Goal: Task Accomplishment & Management: Use online tool/utility

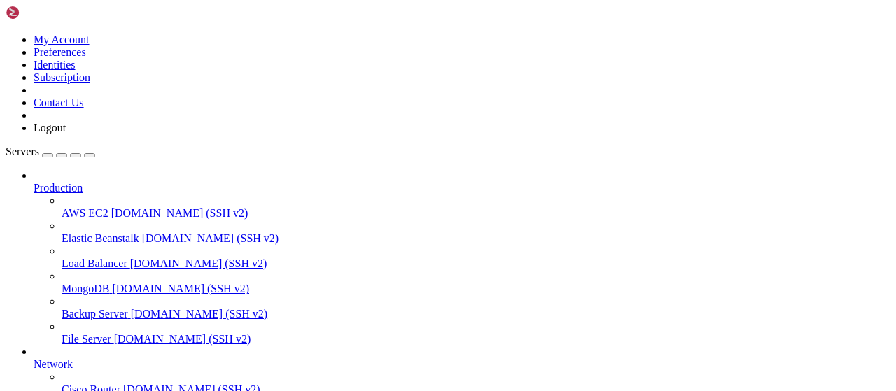
scroll to position [284, 0]
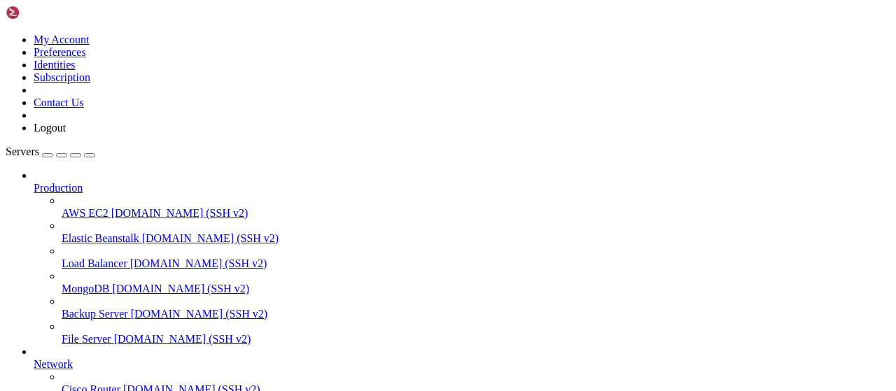
scroll to position [437, 0]
type input "/root/LinkQuest"
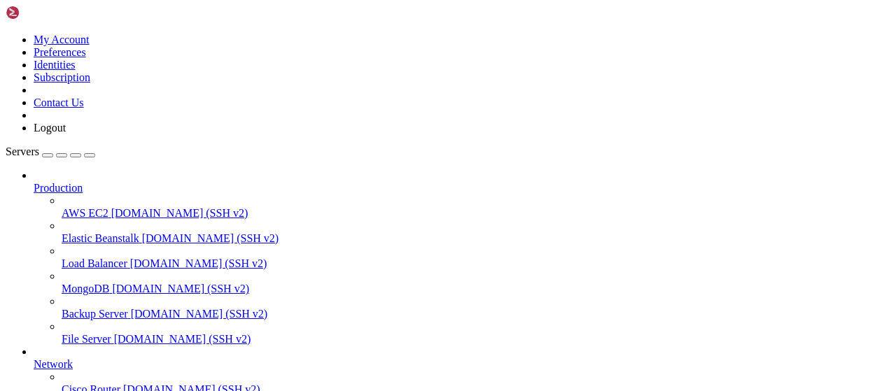
type textarea "🎯 [FLYER] Результат проверки подписки: False"
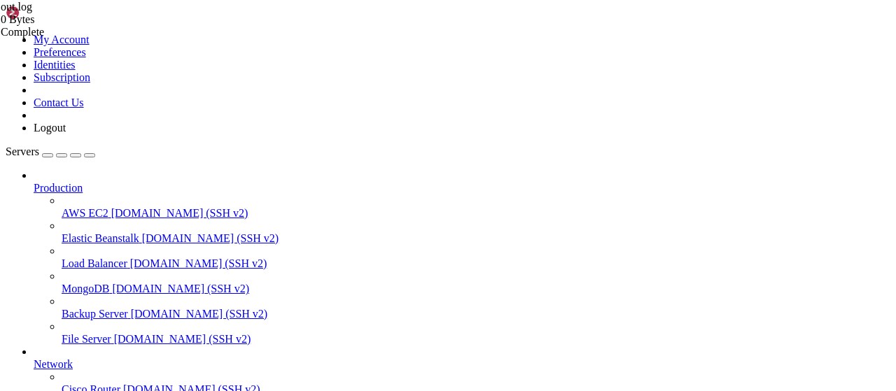
scroll to position [328, 0]
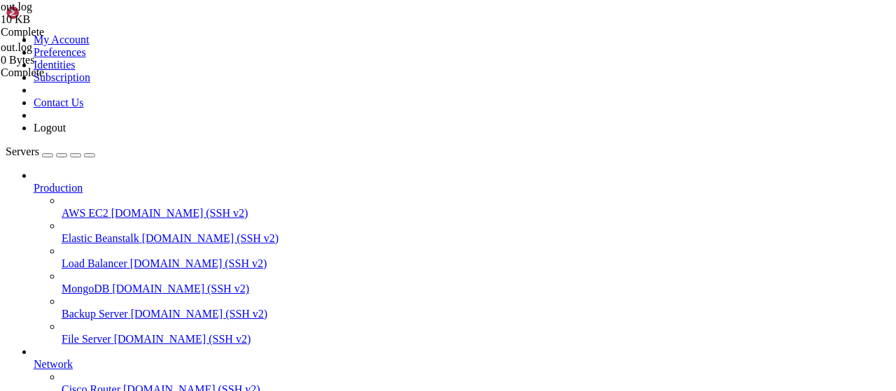
scroll to position [0, 193]
